Goal: Information Seeking & Learning: Learn about a topic

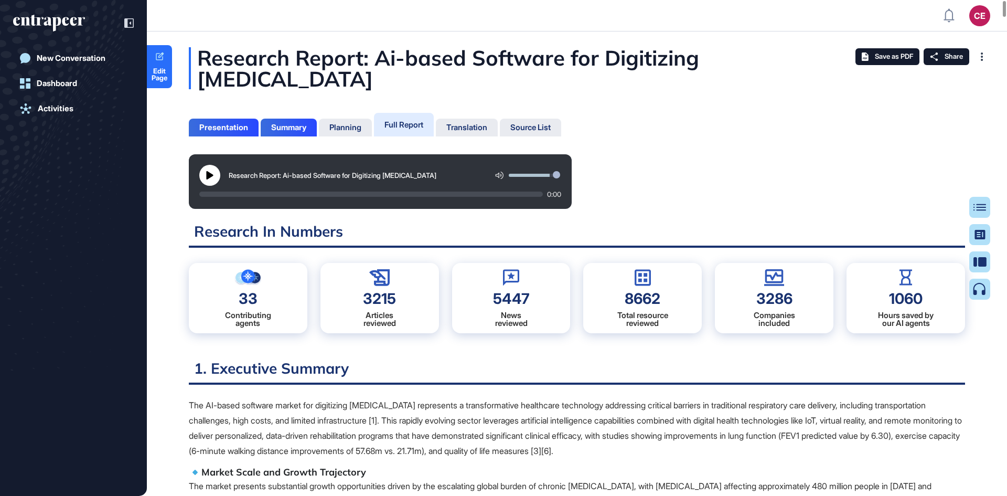
scroll to position [443, 3]
click at [969, 206] on div "Table of Contents" at bounding box center [945, 207] width 71 height 8
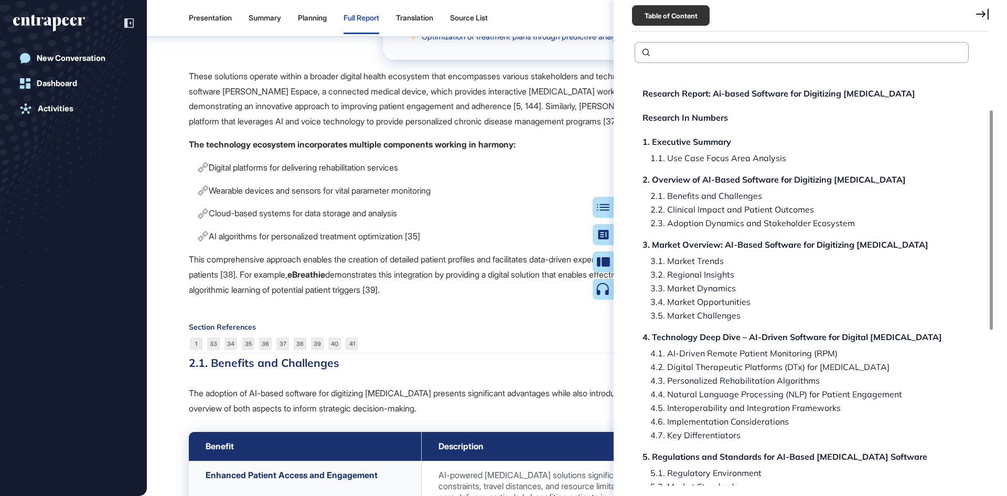
scroll to position [449, 0]
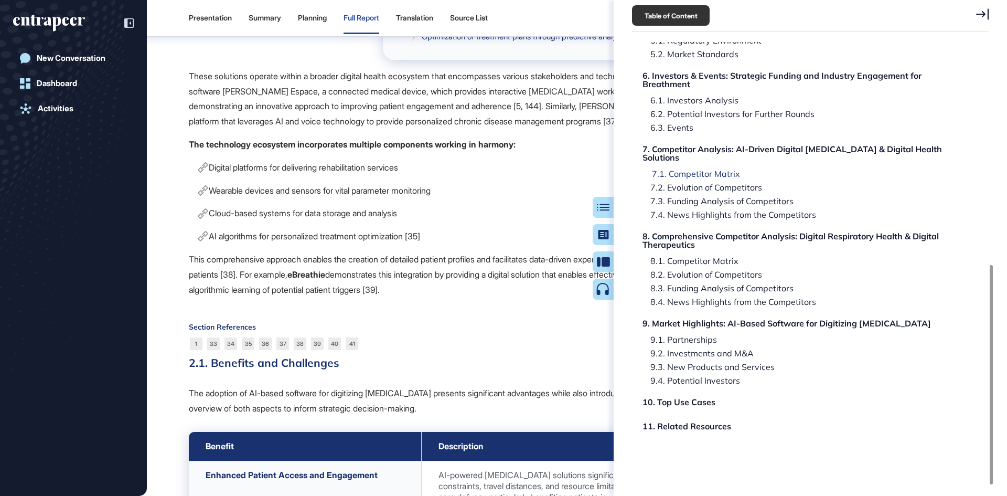
click at [718, 169] on div "7.1. Competitor Matrix" at bounding box center [692, 173] width 96 height 8
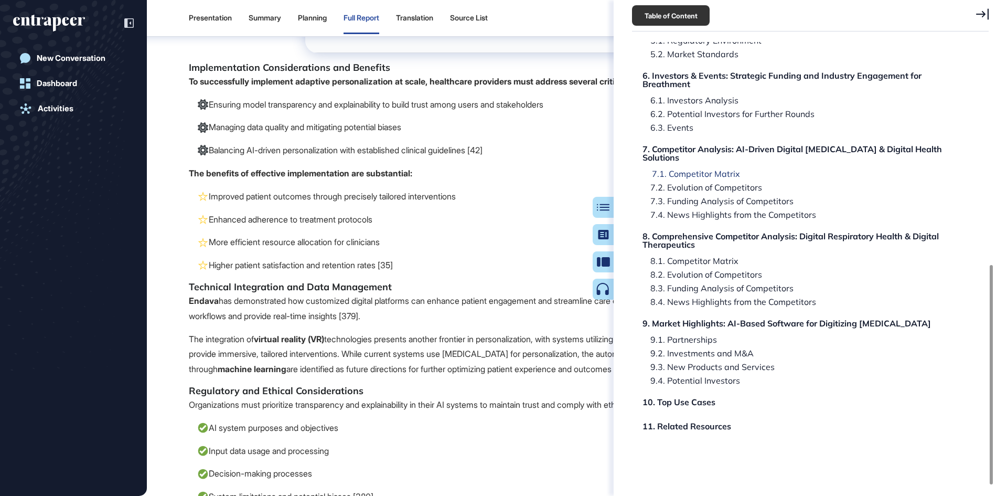
scroll to position [83559, 0]
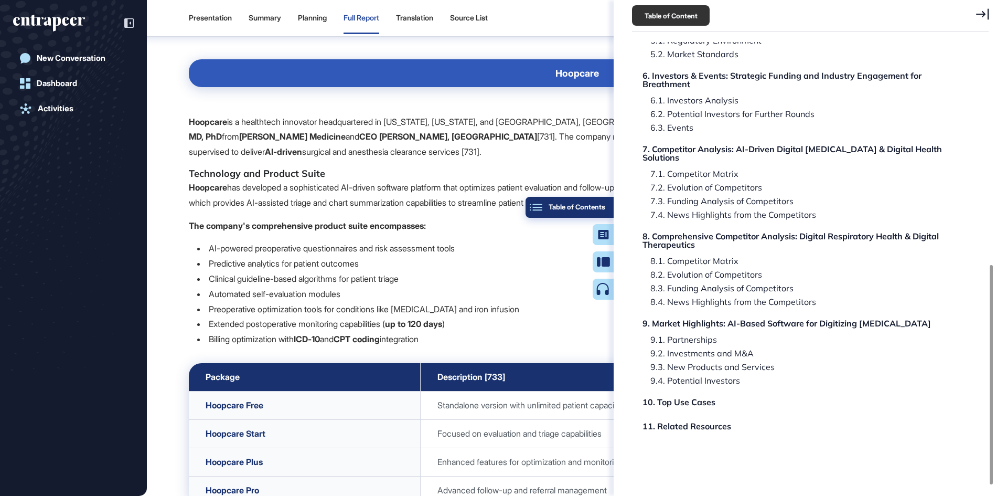
click at [598, 203] on div "Table of Contents" at bounding box center [569, 207] width 71 height 8
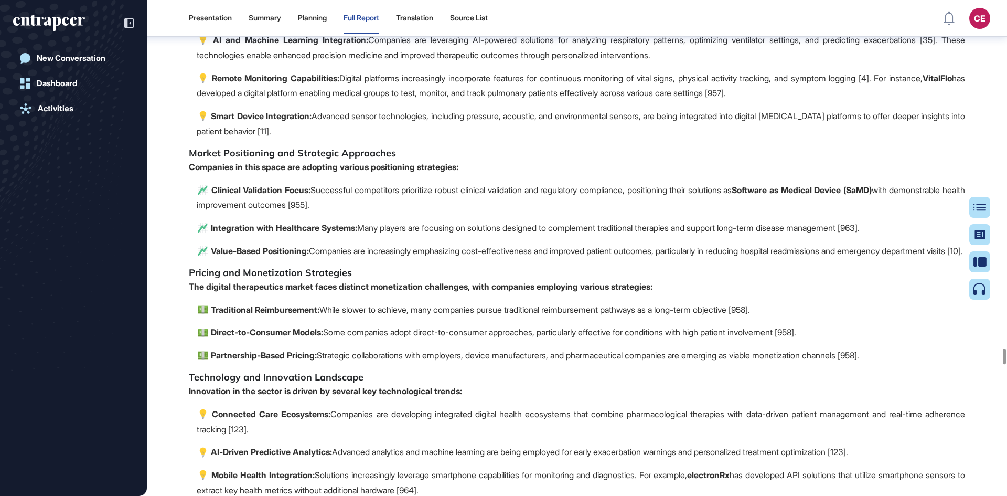
scroll to position [102331, 0]
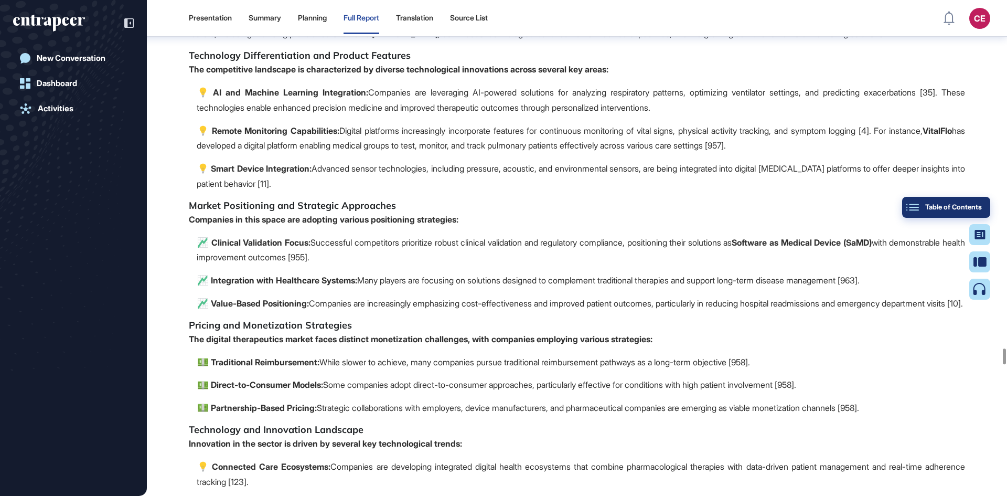
click at [979, 207] on div "Table of Contents" at bounding box center [945, 207] width 71 height 8
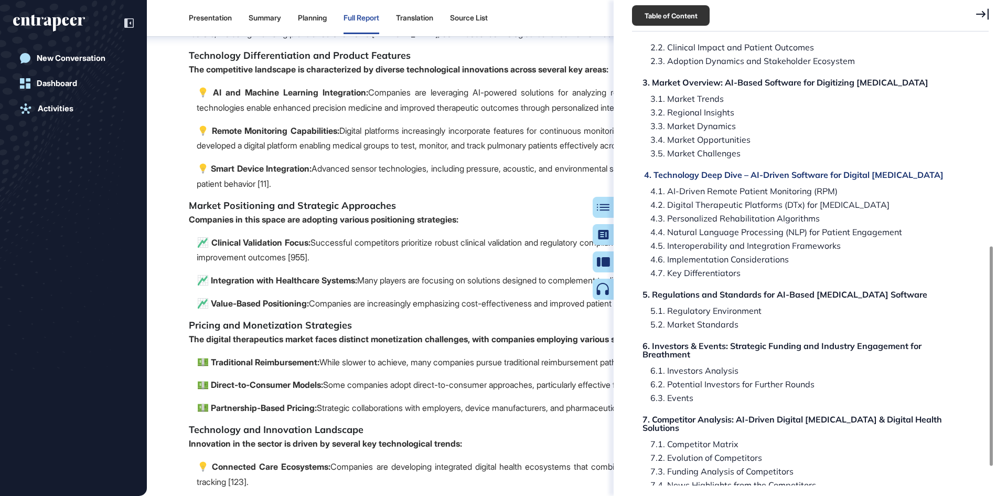
scroll to position [449, 0]
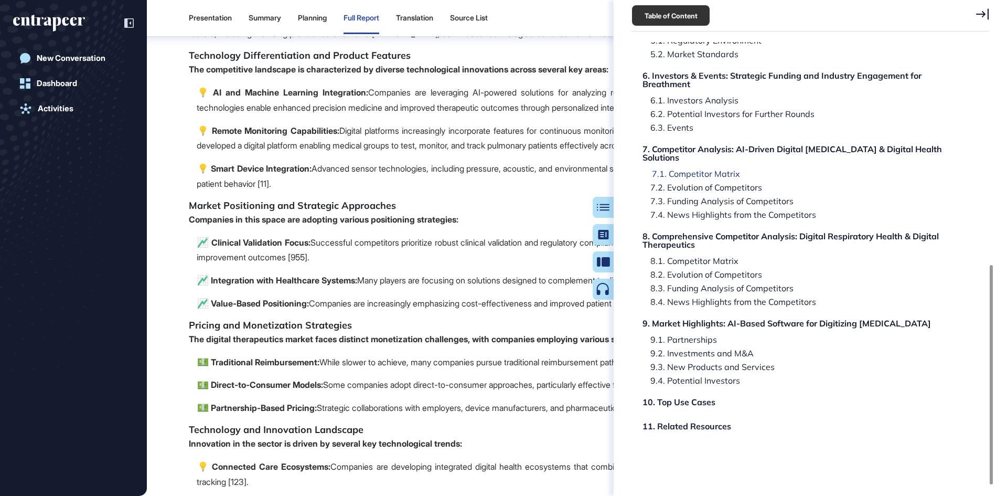
click at [719, 169] on div "7.1. Competitor Matrix" at bounding box center [692, 173] width 96 height 8
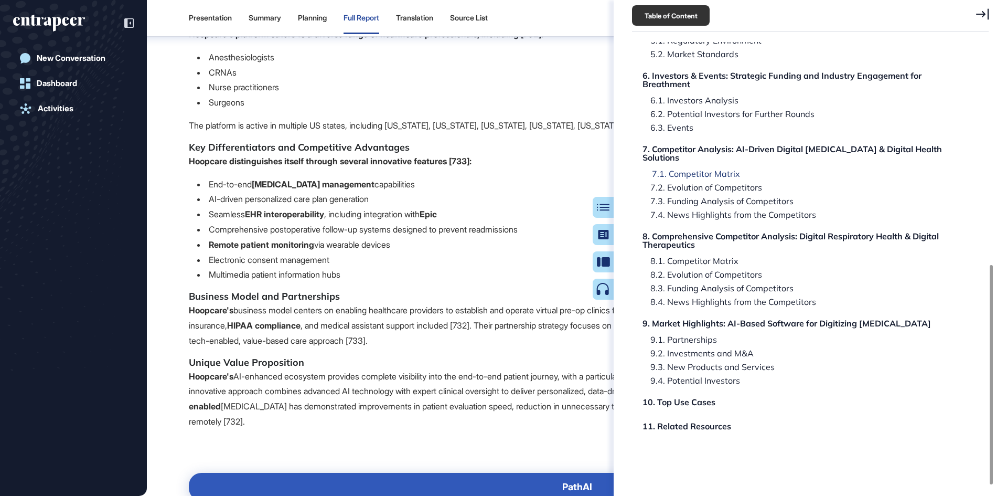
scroll to position [83559, 0]
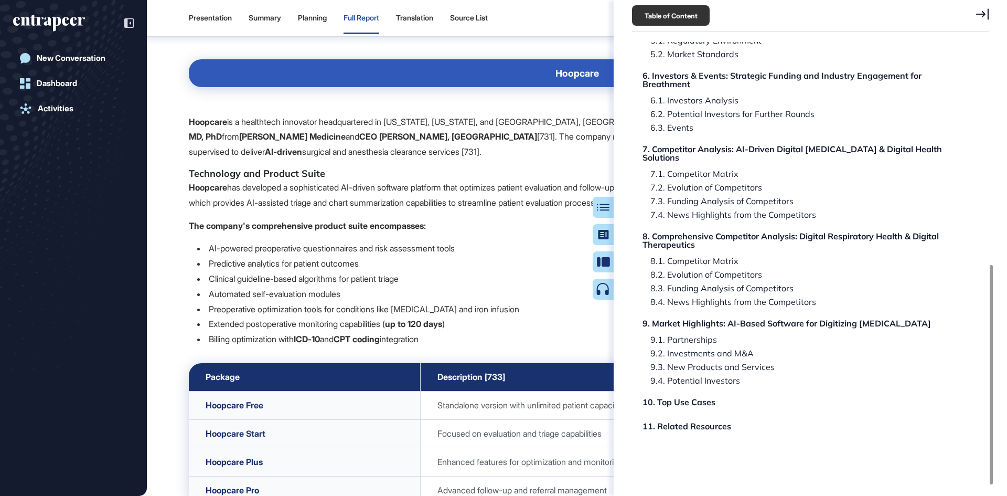
click at [0, 0] on div "Table of Contents" at bounding box center [0, 0] width 0 height 0
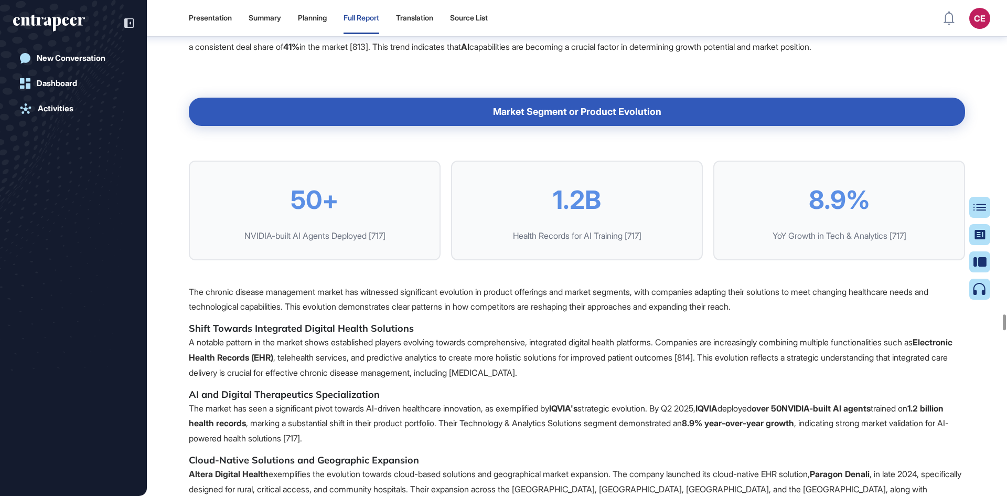
scroll to position [92316, 0]
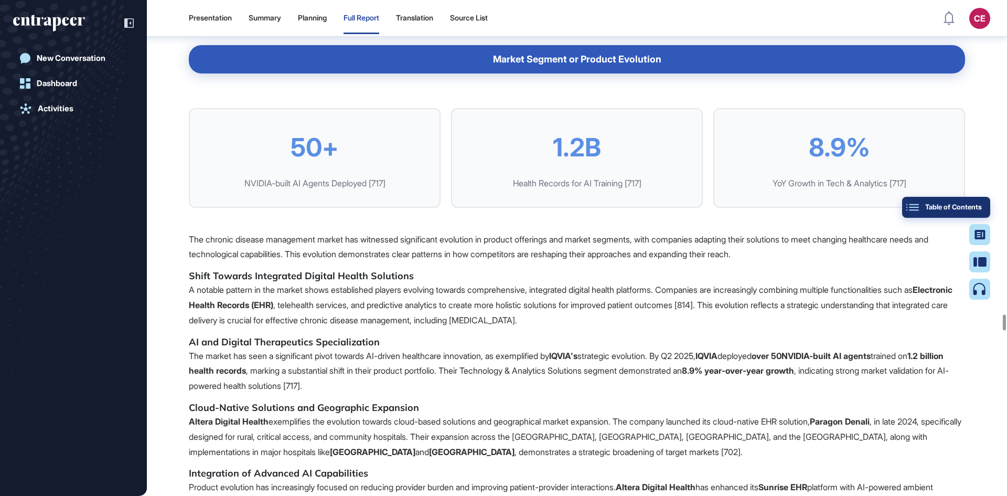
click at [977, 209] on div "Table of Contents" at bounding box center [945, 207] width 71 height 8
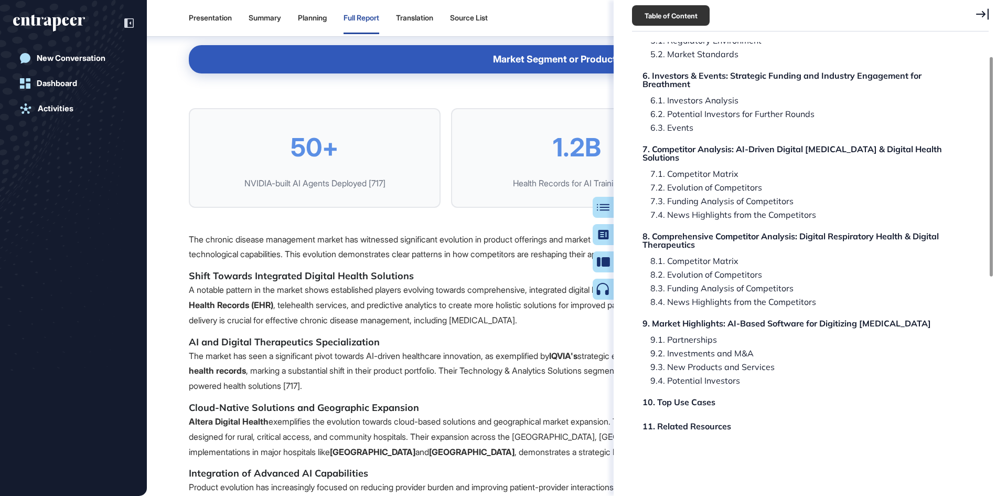
scroll to position [449, 0]
click at [705, 232] on div "8. Comprehensive Competitor Analysis: Digital Respiratory Health & Digital Ther…" at bounding box center [803, 240] width 318 height 17
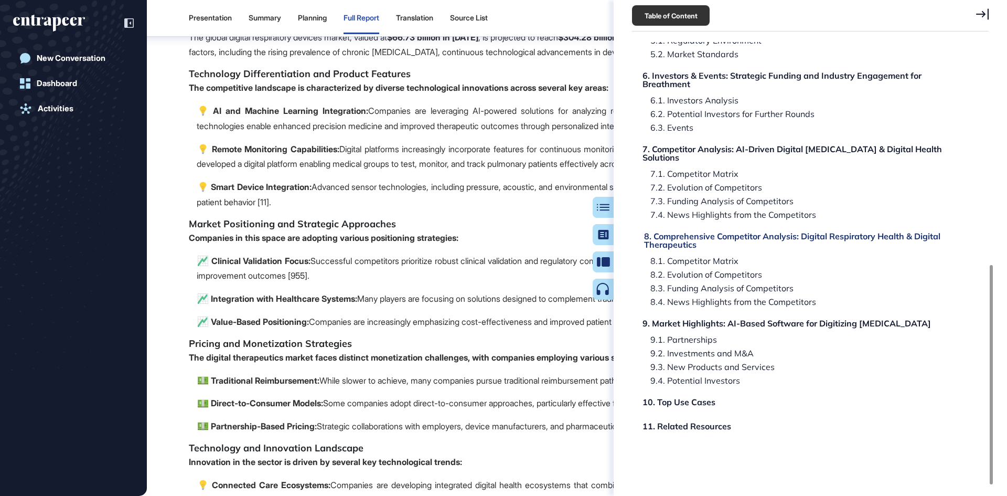
scroll to position [102750, 0]
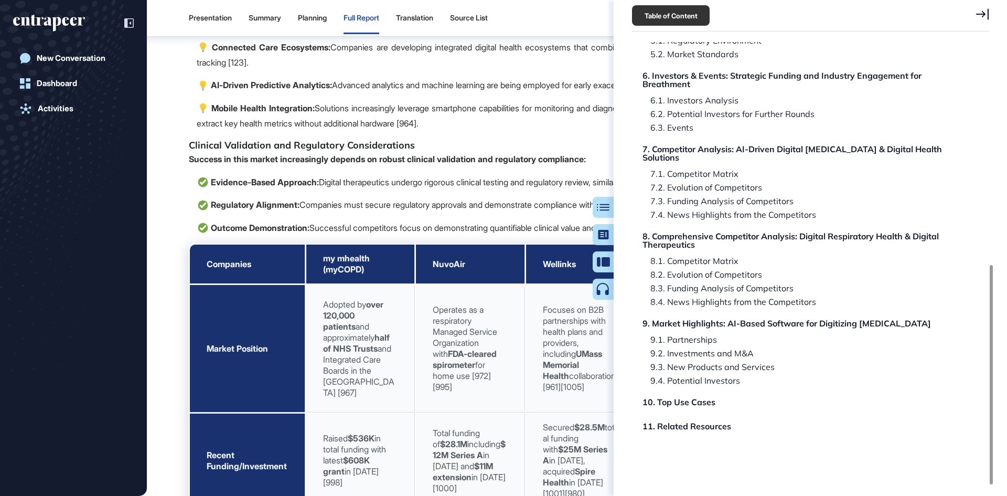
click at [595, 201] on button "Table of Contents" at bounding box center [603, 207] width 21 height 21
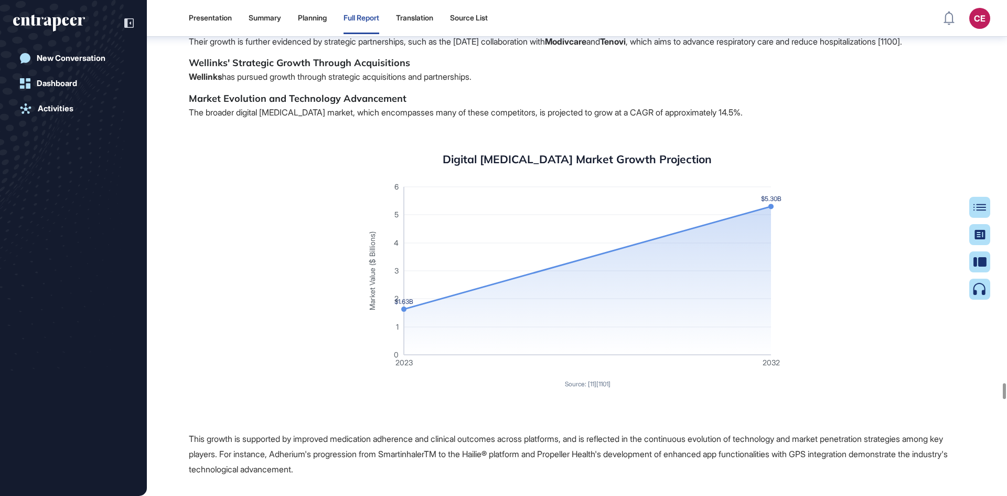
scroll to position [112502, 0]
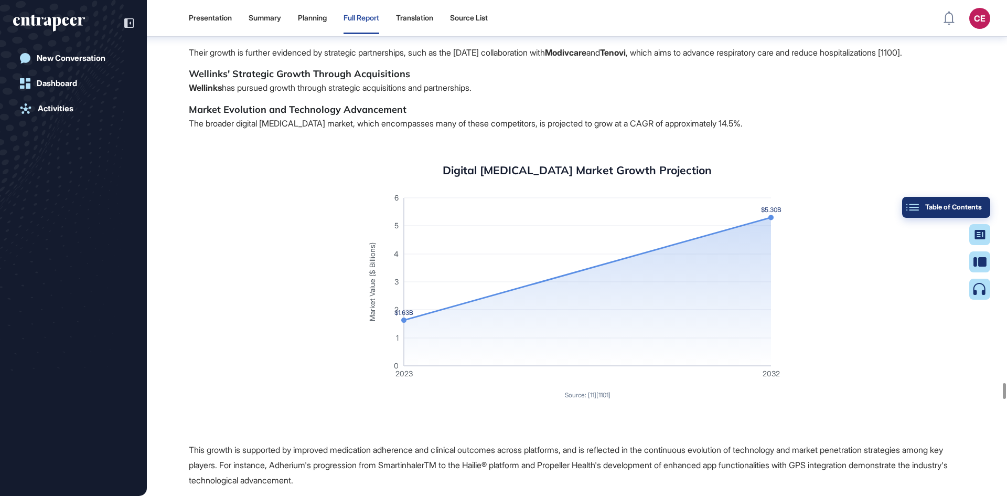
click at [979, 208] on div "Table of Contents" at bounding box center [945, 207] width 71 height 8
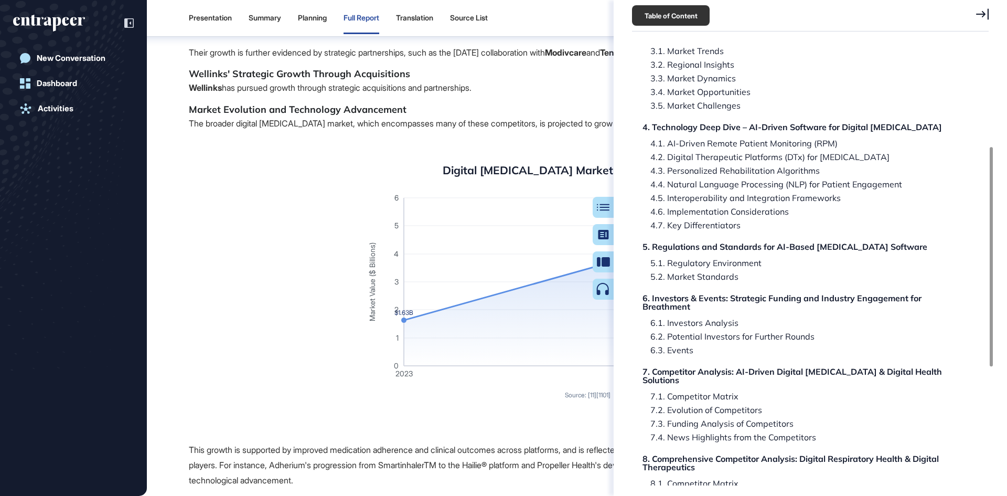
scroll to position [262, 0]
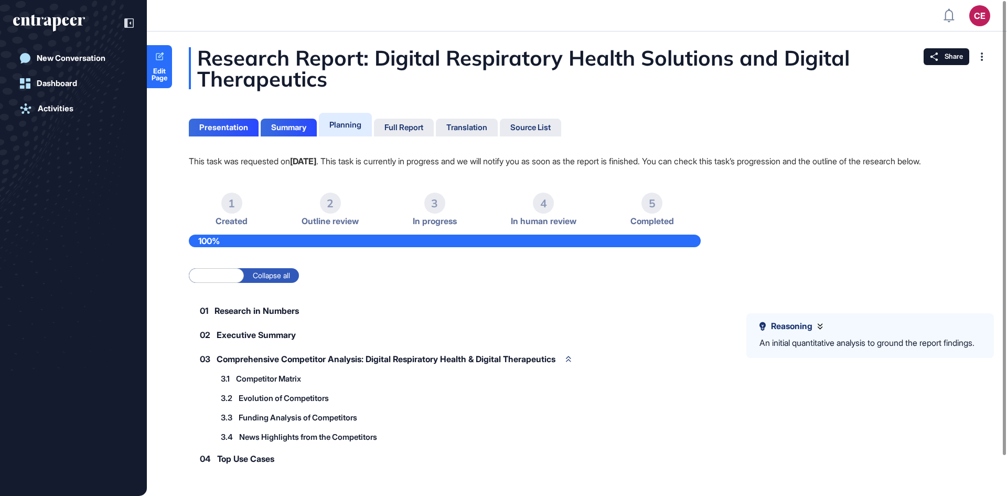
click at [389, 115] on div "Presentation Summary Planning Full Report Translation Source List" at bounding box center [375, 123] width 372 height 26
click at [395, 127] on div "Full Report" at bounding box center [403, 127] width 39 height 9
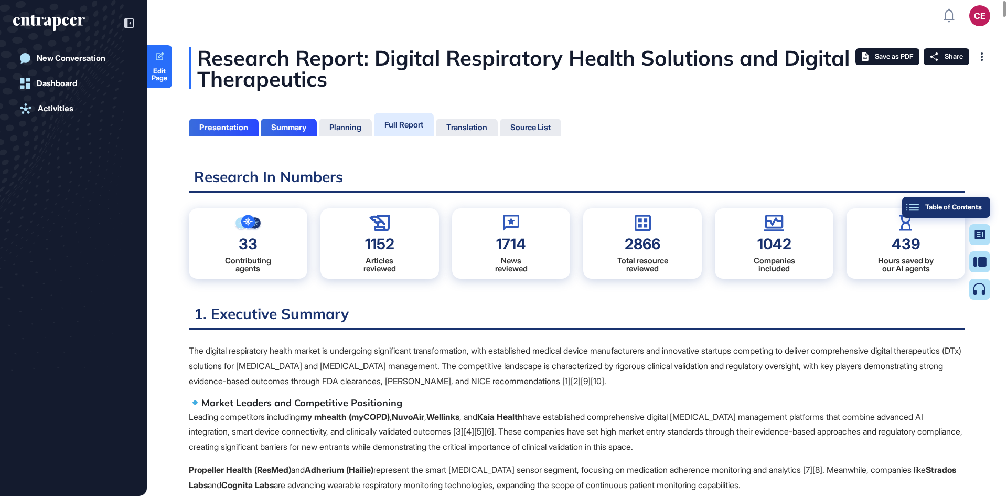
scroll to position [5, 1]
click at [989, 212] on button "Table of Contents" at bounding box center [946, 207] width 88 height 21
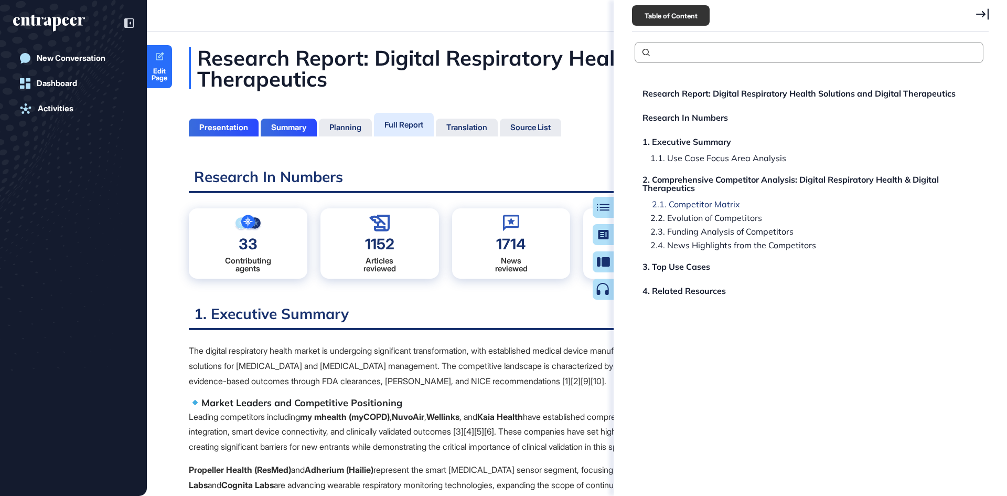
click at [697, 202] on div "2.1. Competitor Matrix" at bounding box center [692, 204] width 96 height 8
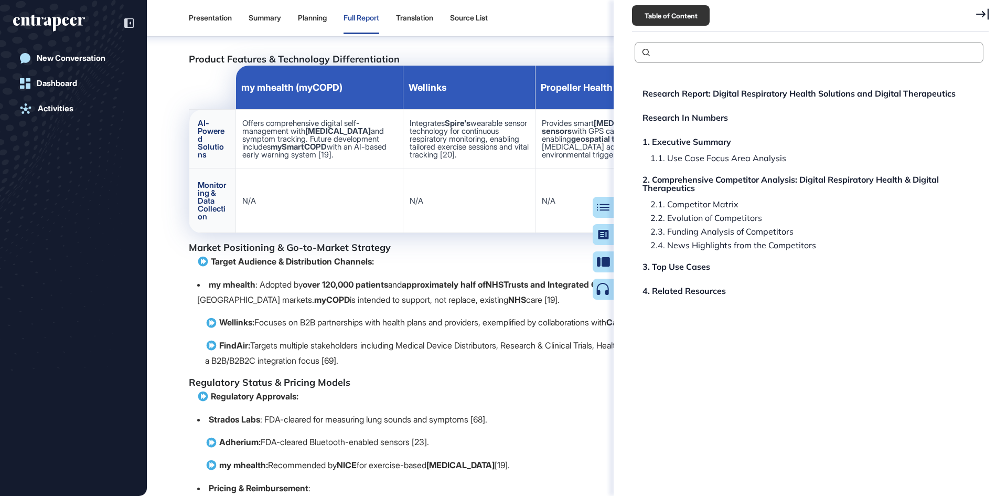
scroll to position [3928, 0]
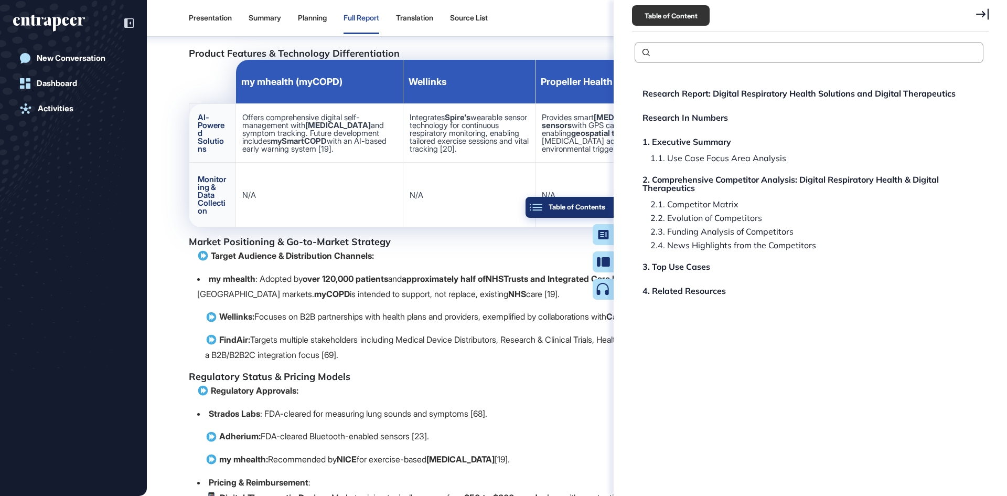
click at [605, 212] on button "Table of Contents" at bounding box center [569, 207] width 88 height 21
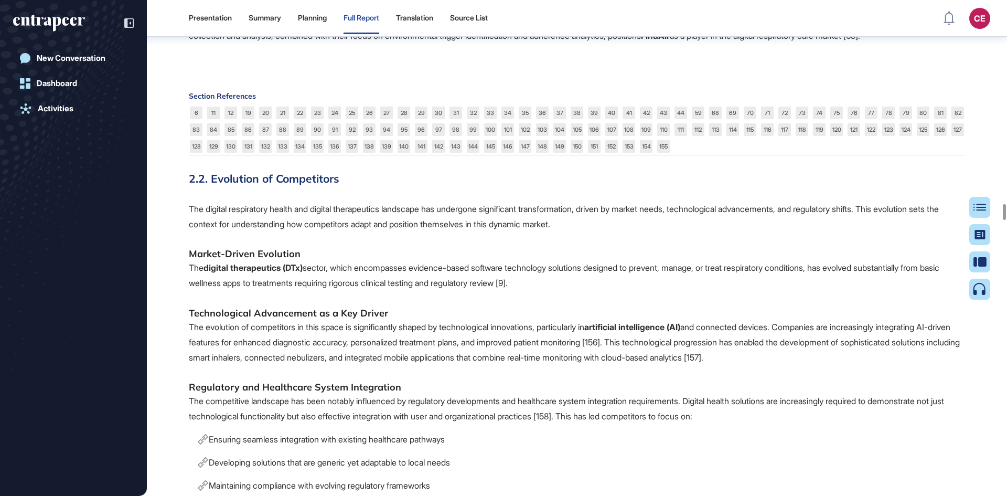
scroll to position [11322, 0]
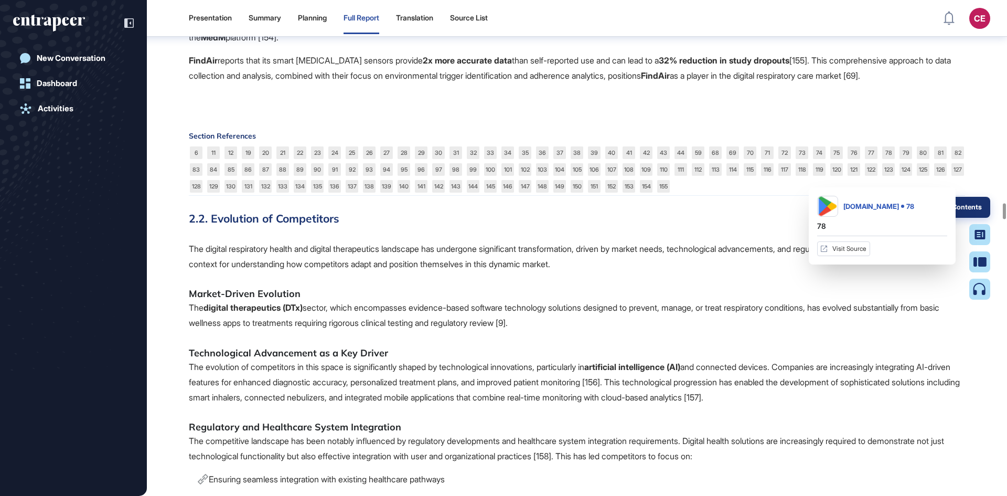
click at [987, 207] on button "Table of Contents" at bounding box center [946, 207] width 88 height 21
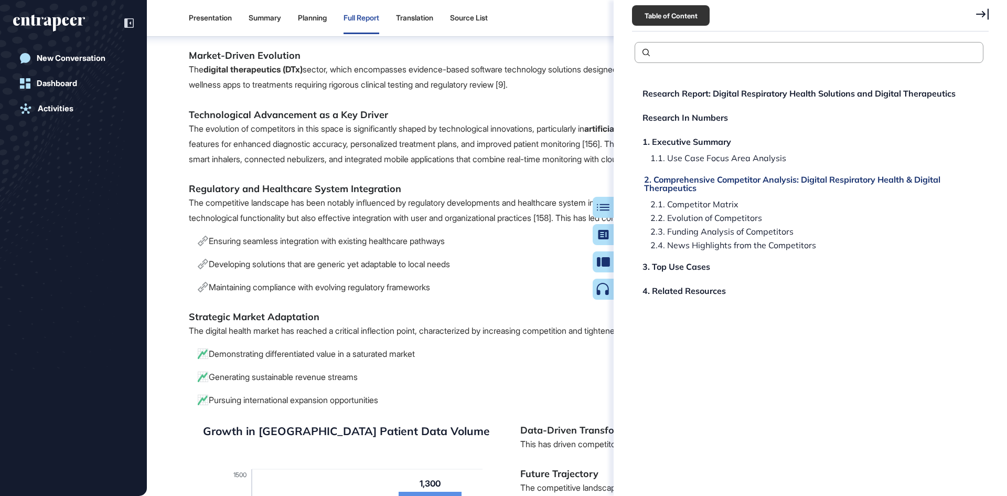
scroll to position [11531, 0]
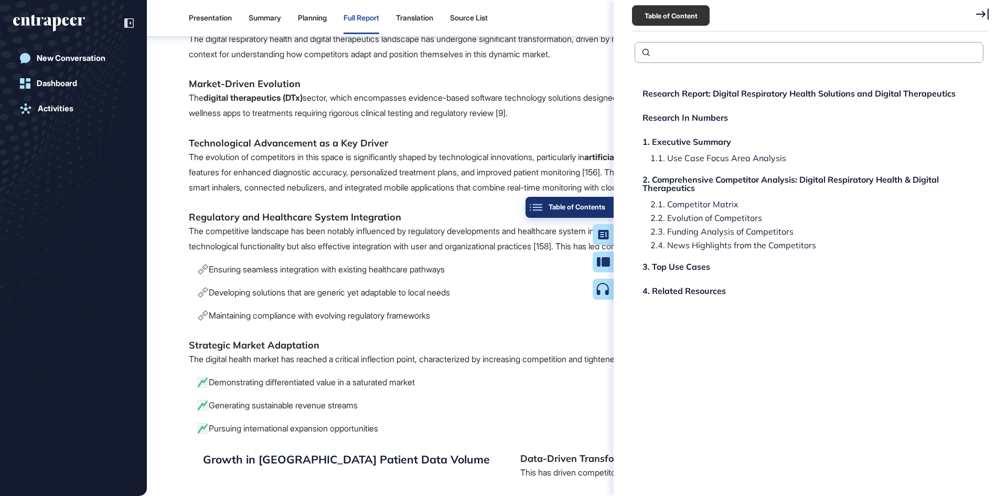
click at [606, 204] on button "Table of Contents" at bounding box center [569, 207] width 88 height 21
